Goal: Transaction & Acquisition: Purchase product/service

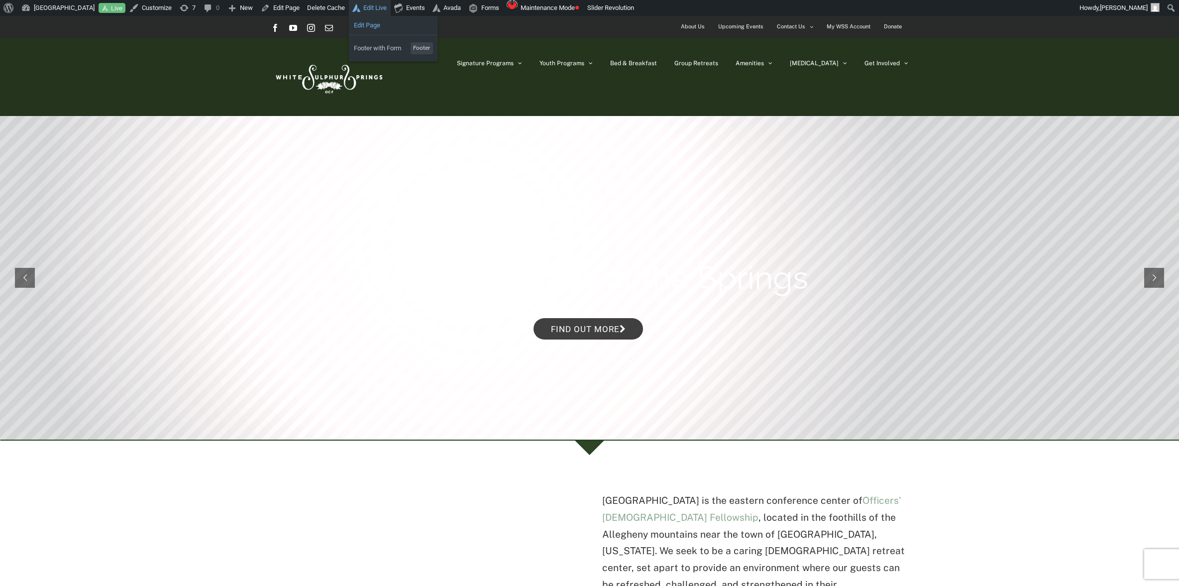
click at [384, 28] on link "Edit Page" at bounding box center [393, 25] width 89 height 13
click at [898, 26] on span "Donate" at bounding box center [893, 26] width 18 height 14
